Goal: Information Seeking & Learning: Learn about a topic

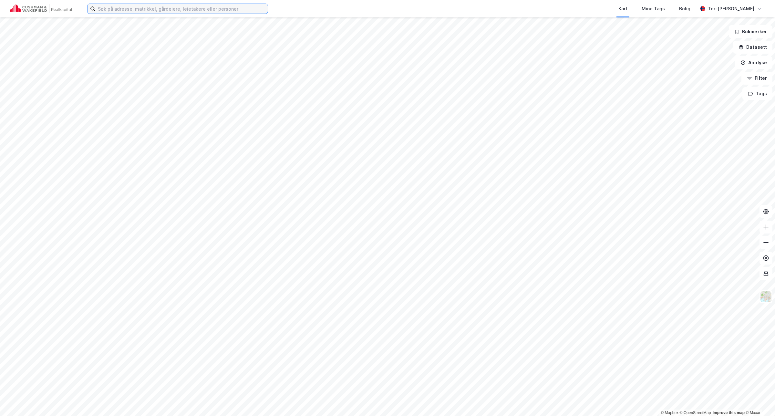
drag, startPoint x: 101, startPoint y: 6, endPoint x: 90, endPoint y: 1, distance: 12.0
click at [99, 6] on input at bounding box center [181, 9] width 173 height 10
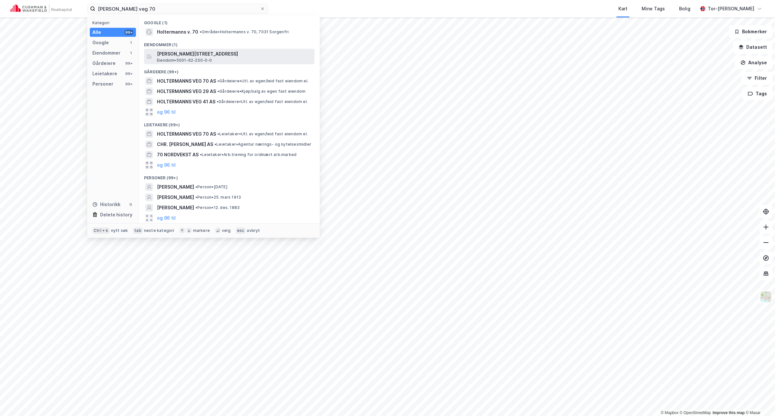
click at [197, 57] on span "[PERSON_NAME][STREET_ADDRESS]" at bounding box center [234, 54] width 155 height 8
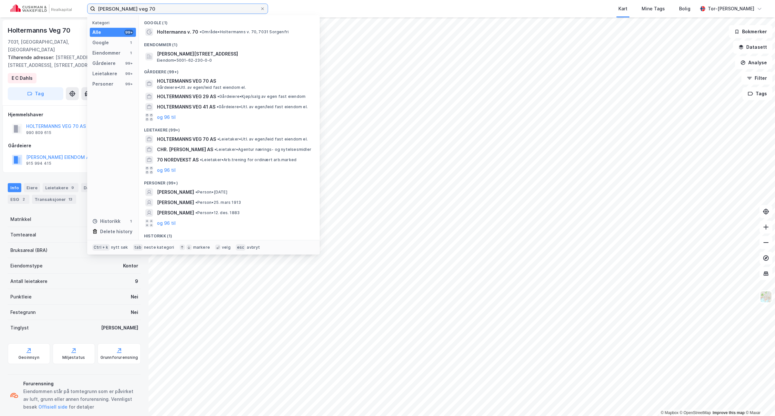
drag, startPoint x: 172, startPoint y: 9, endPoint x: -119, endPoint y: 8, distance: 290.7
click at [0, 8] on html "holtermanns veg 70 Kategori Alle 99+ Google 1 Eiendommer 1 Gårdeiere 99+ Leieta…" at bounding box center [387, 208] width 775 height 416
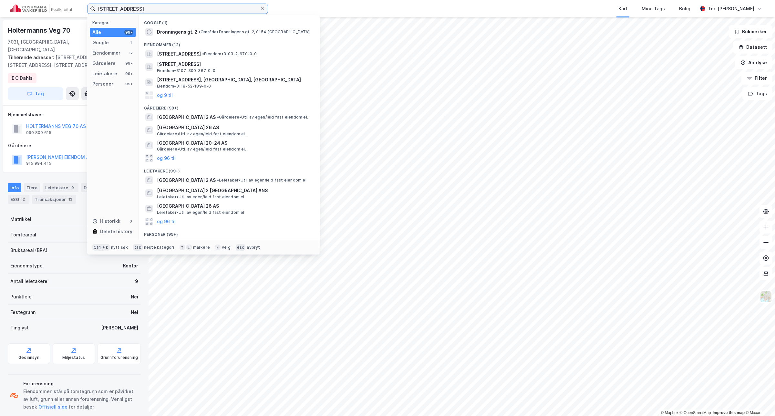
type input "dronningens gate 2, trondhe"
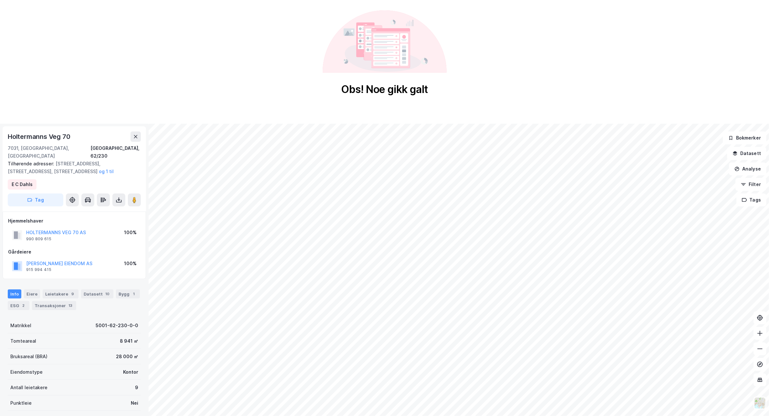
click at [120, 17] on div "Obs! Noe gikk galt" at bounding box center [384, 53] width 769 height 106
drag, startPoint x: 615, startPoint y: 65, endPoint x: 587, endPoint y: 65, distance: 28.1
click at [614, 65] on div "Obs! Noe gikk galt" at bounding box center [384, 53] width 769 height 106
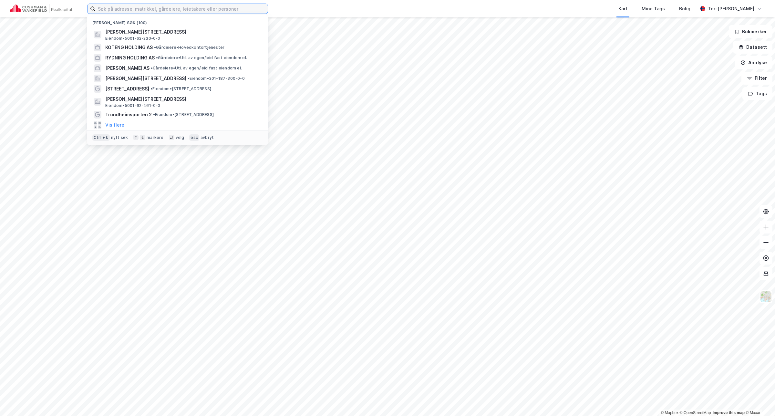
click at [144, 11] on input at bounding box center [181, 9] width 173 height 10
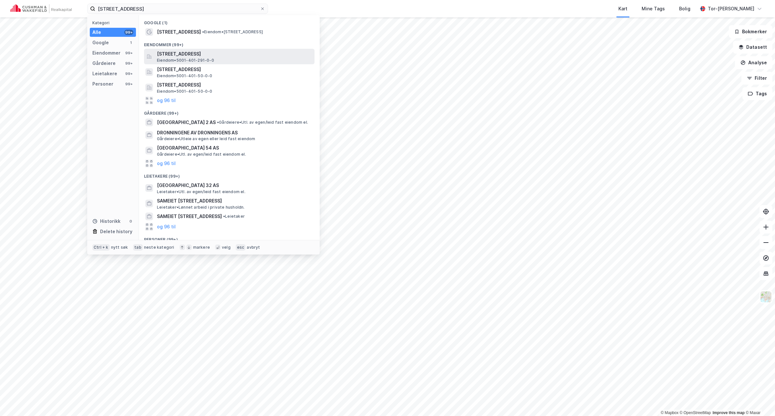
click at [215, 56] on span "[STREET_ADDRESS]" at bounding box center [234, 54] width 155 height 8
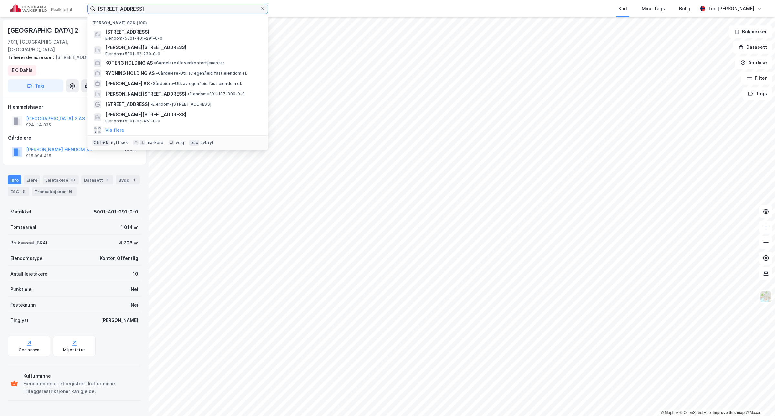
drag, startPoint x: 180, startPoint y: 5, endPoint x: -54, endPoint y: 1, distance: 234.3
click at [0, 1] on html "[STREET_ADDRESS] Nylige søk (100) [STREET_ADDRESS], [GEOGRAPHIC_DATA] • 5001-40…" at bounding box center [387, 208] width 775 height 416
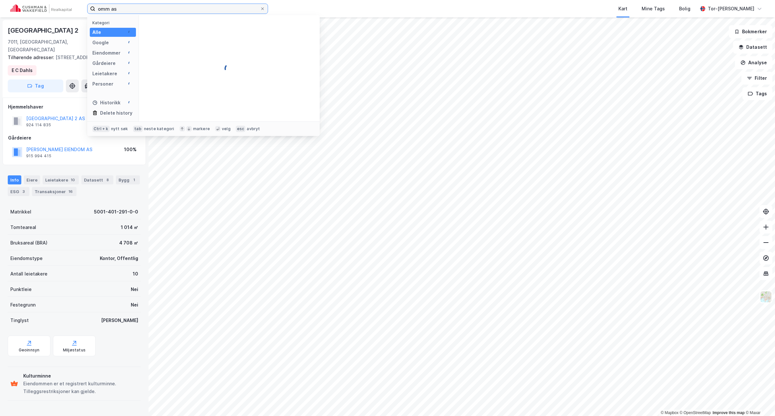
type input "omm as"
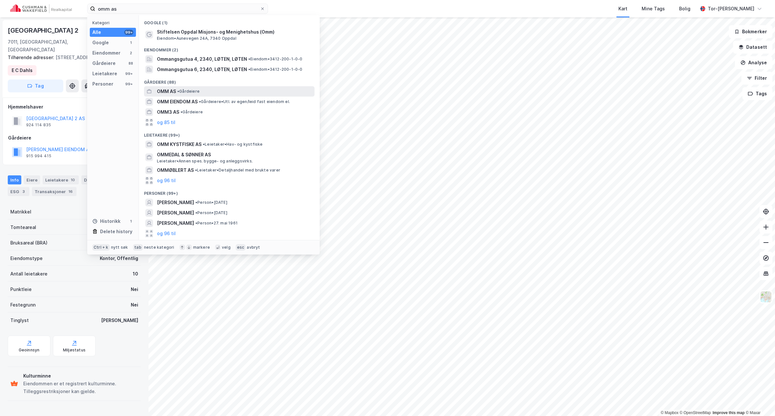
click at [174, 90] on span "OMM AS" at bounding box center [166, 92] width 19 height 8
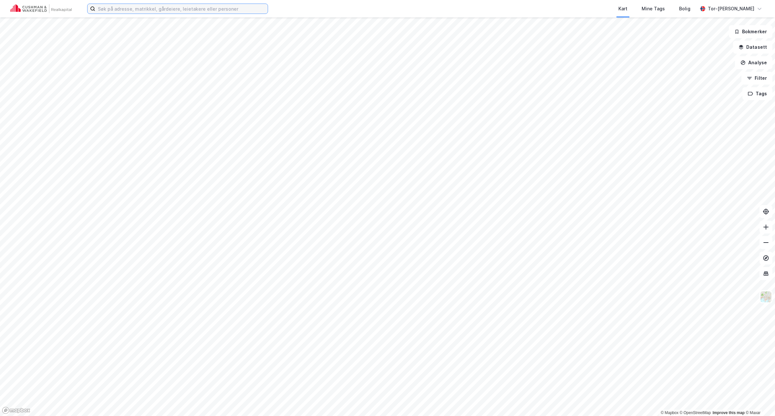
click at [131, 10] on input at bounding box center [181, 9] width 173 height 10
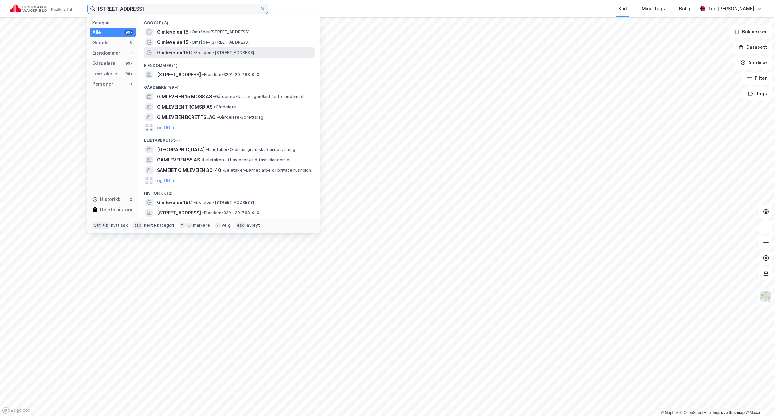
type input "gimleveien 15c"
click at [240, 54] on span "• Eiendom • Gimleveien 15C, 1358 Jar" at bounding box center [224, 52] width 61 height 5
